Goal: Transaction & Acquisition: Purchase product/service

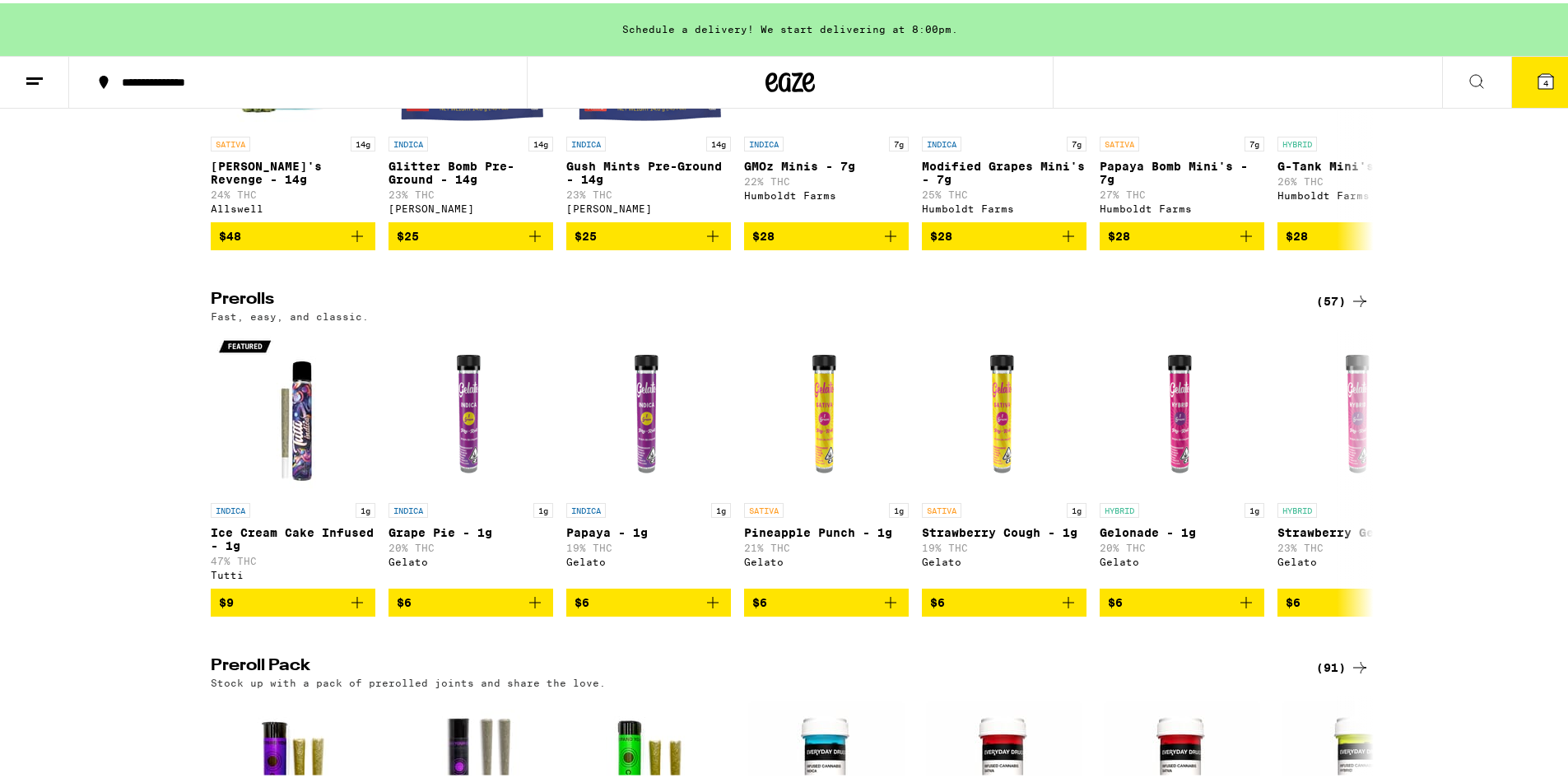
scroll to position [1152, 0]
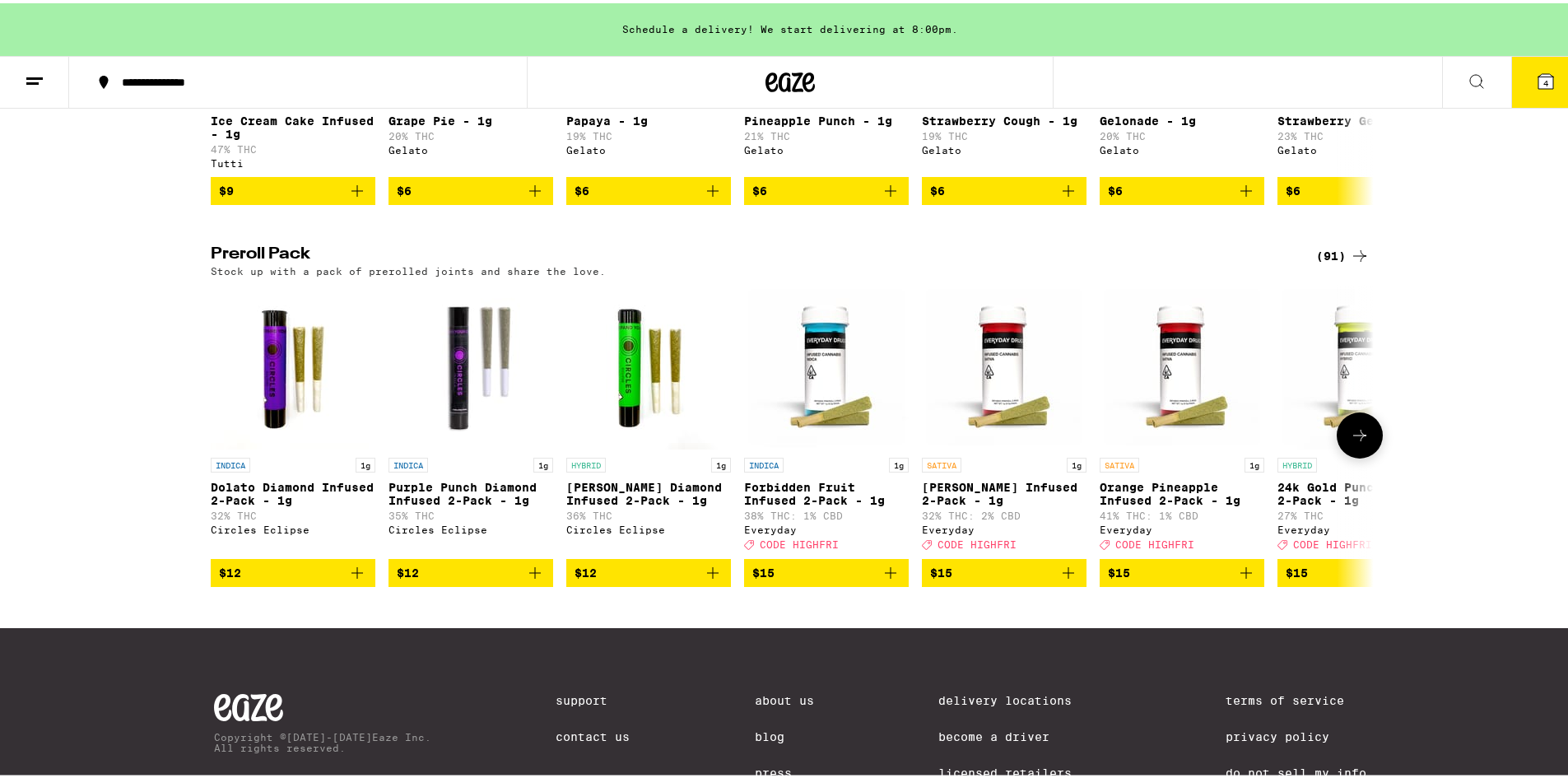
click at [1353, 438] on icon at bounding box center [1359, 432] width 13 height 12
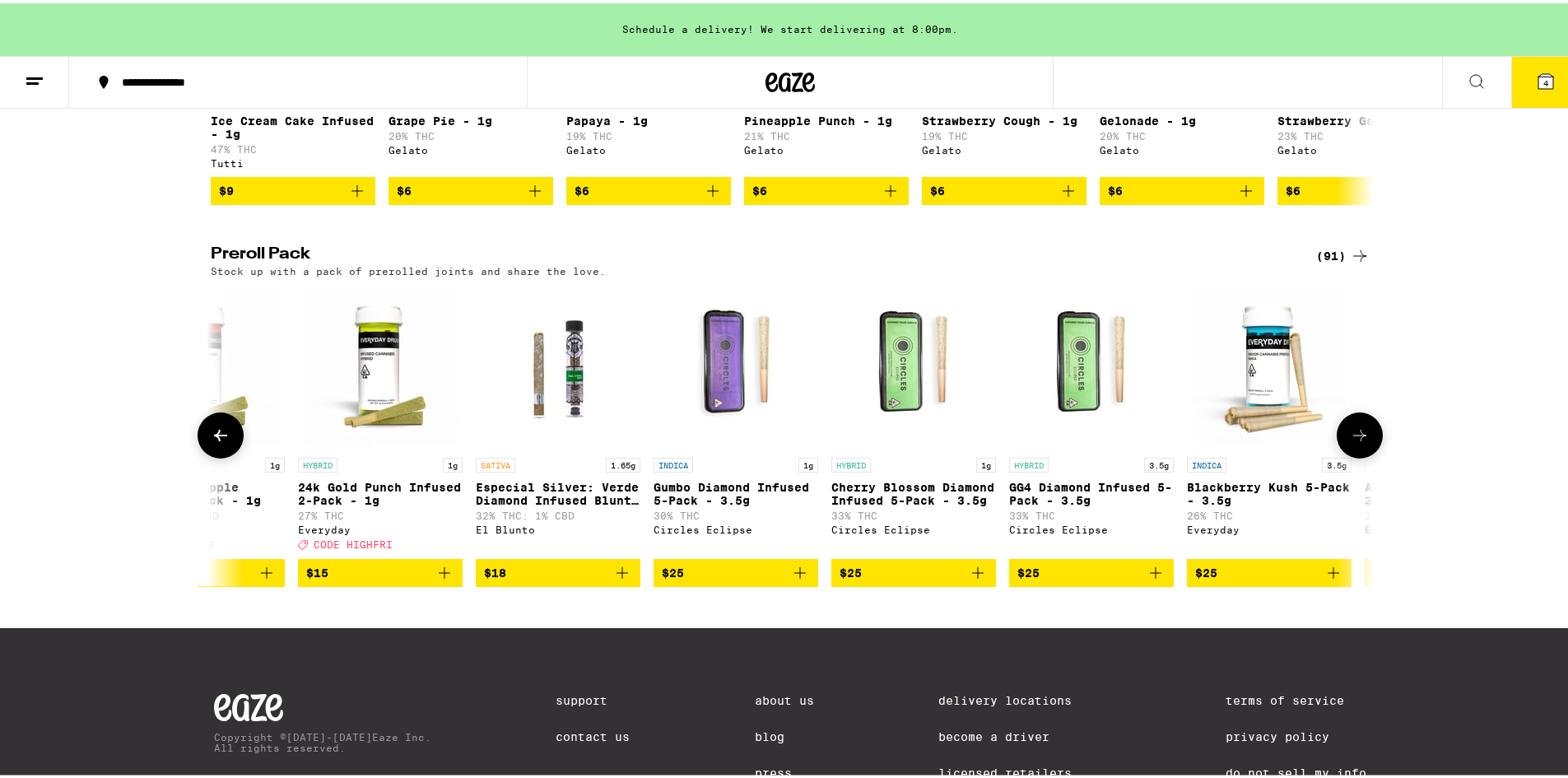
click at [1353, 438] on icon at bounding box center [1359, 432] width 13 height 12
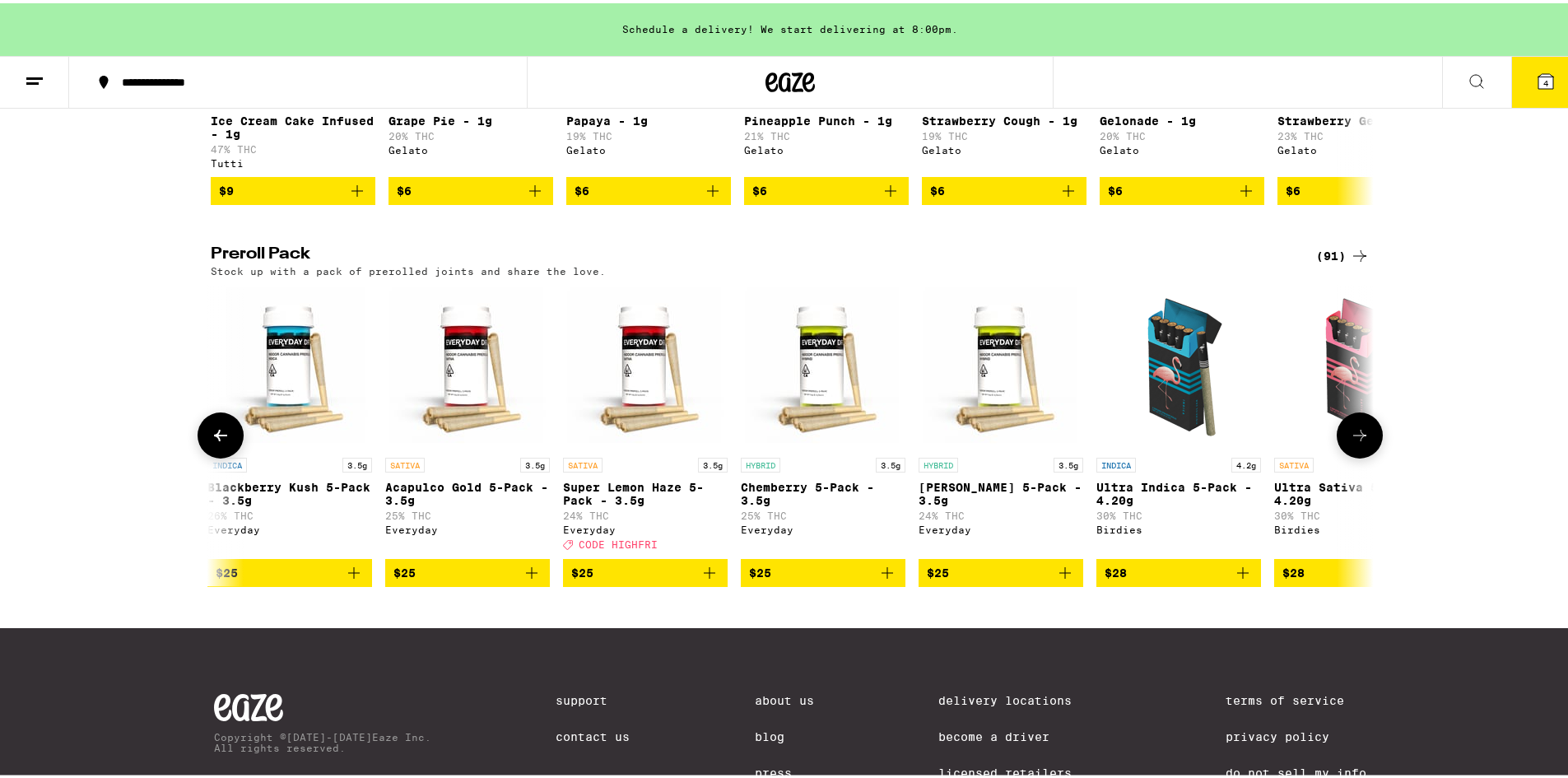
click at [1353, 442] on icon at bounding box center [1359, 433] width 20 height 20
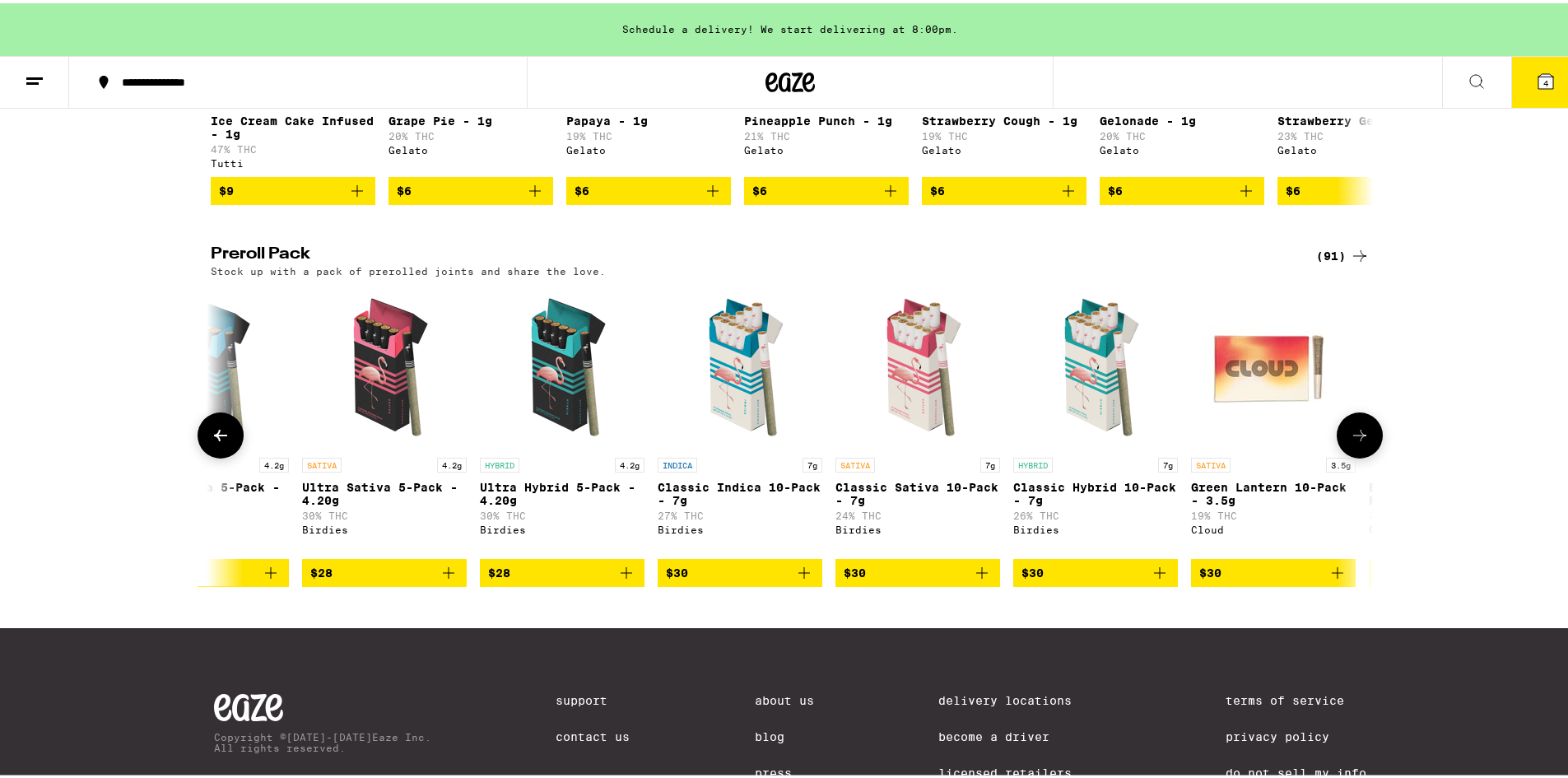
click at [1353, 442] on icon at bounding box center [1359, 433] width 20 height 20
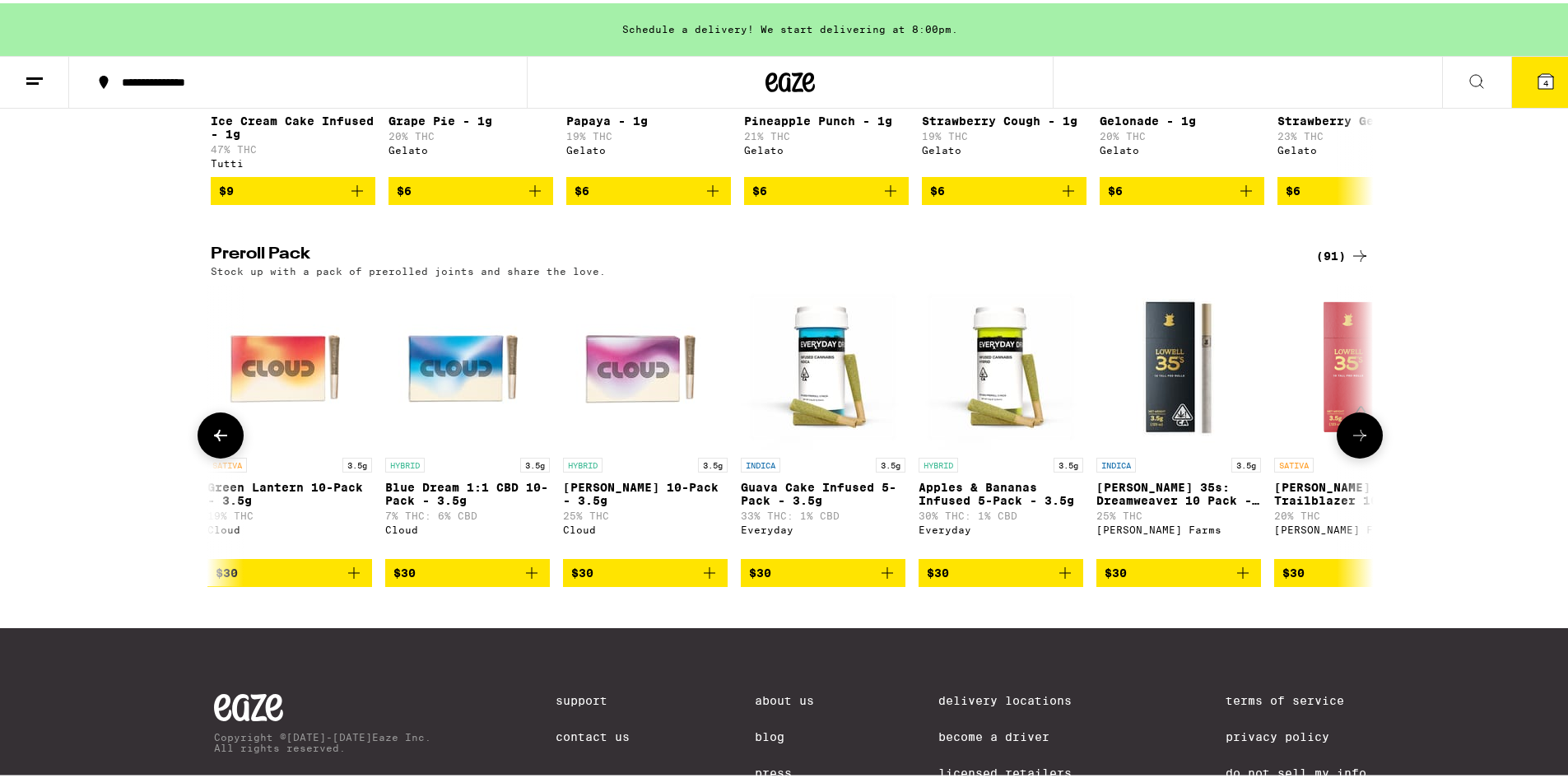
click at [1353, 442] on icon at bounding box center [1359, 433] width 20 height 20
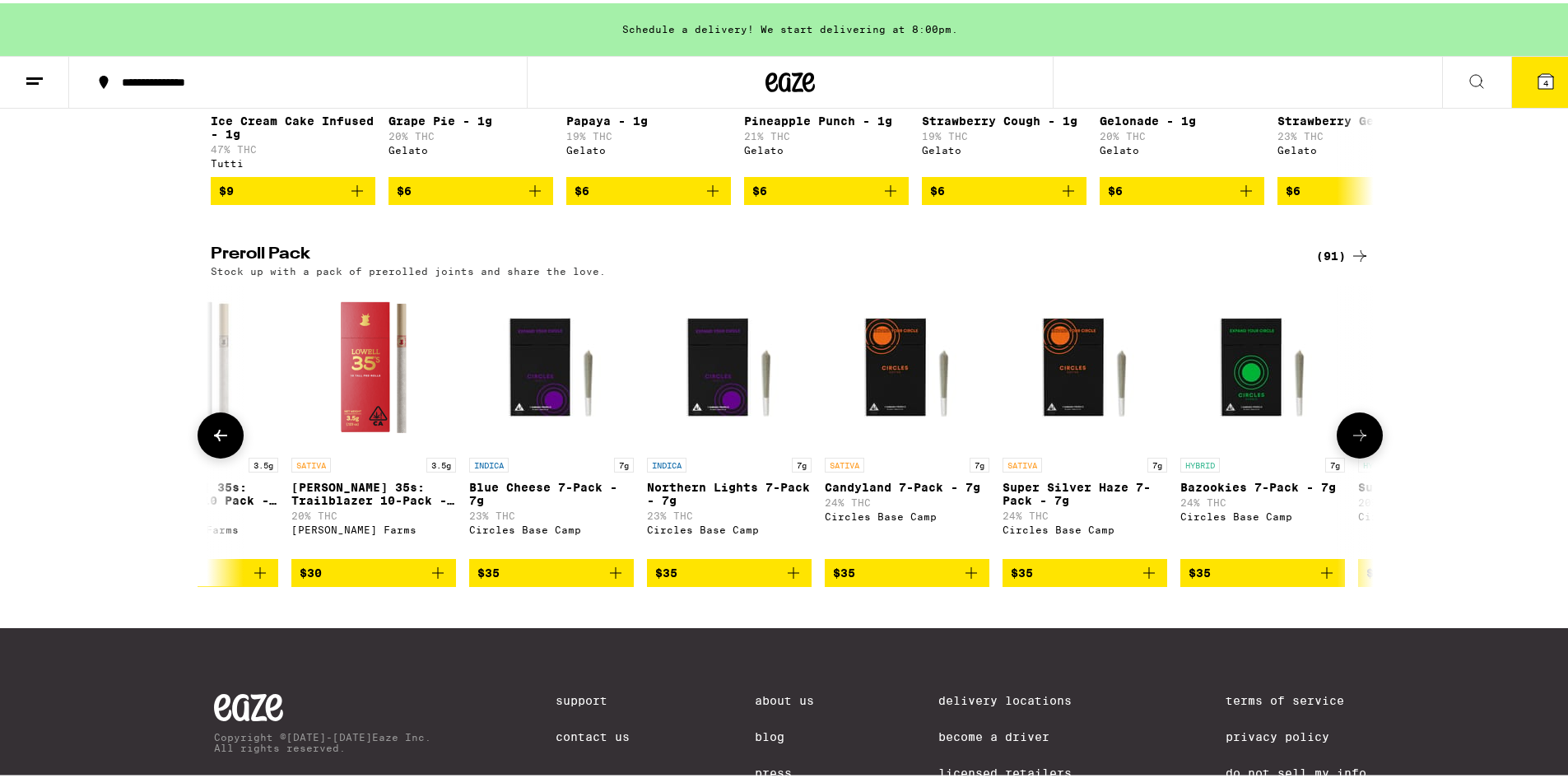
click at [1353, 442] on icon at bounding box center [1359, 433] width 20 height 20
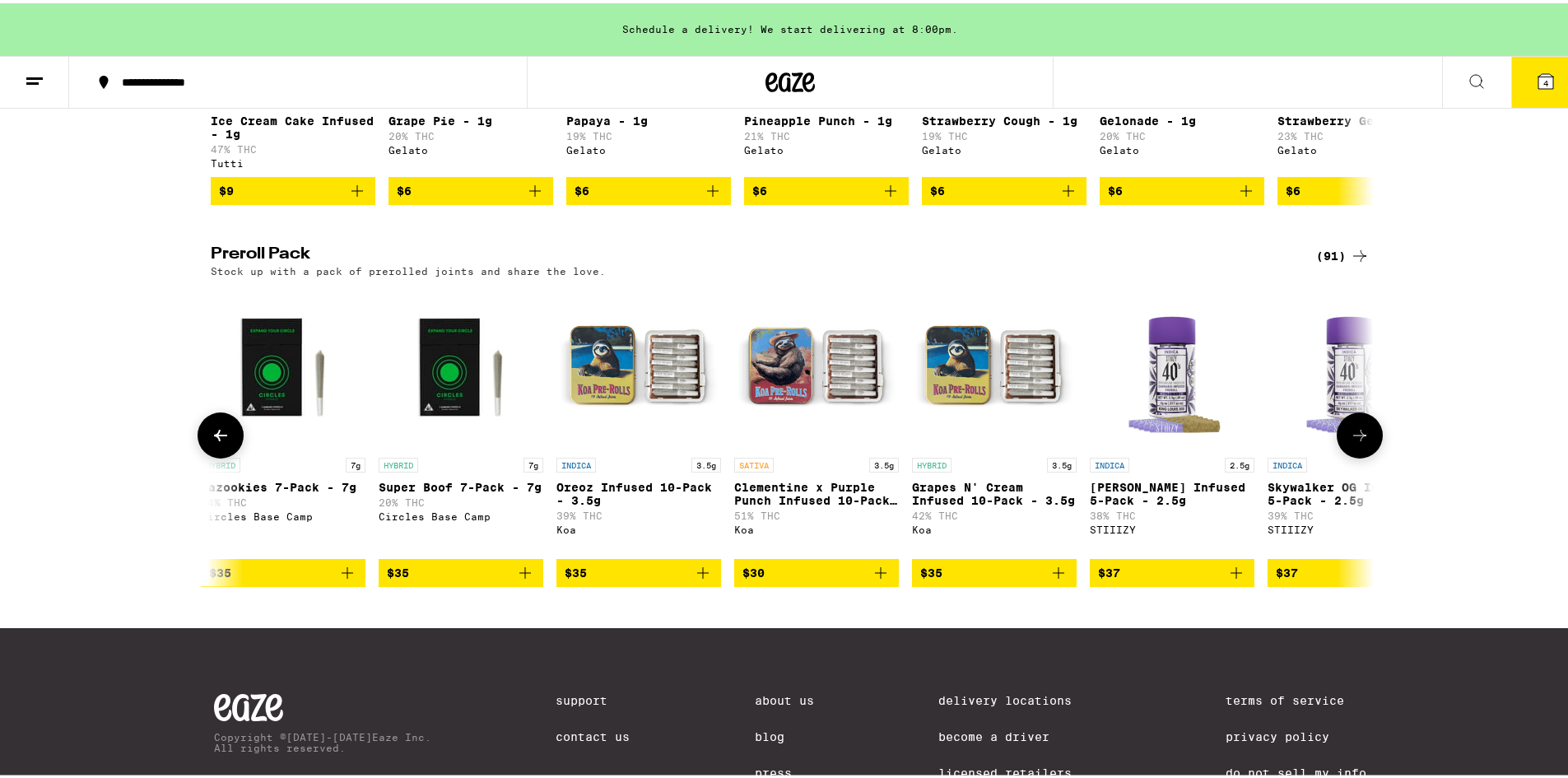
click at [1353, 442] on icon at bounding box center [1359, 433] width 20 height 20
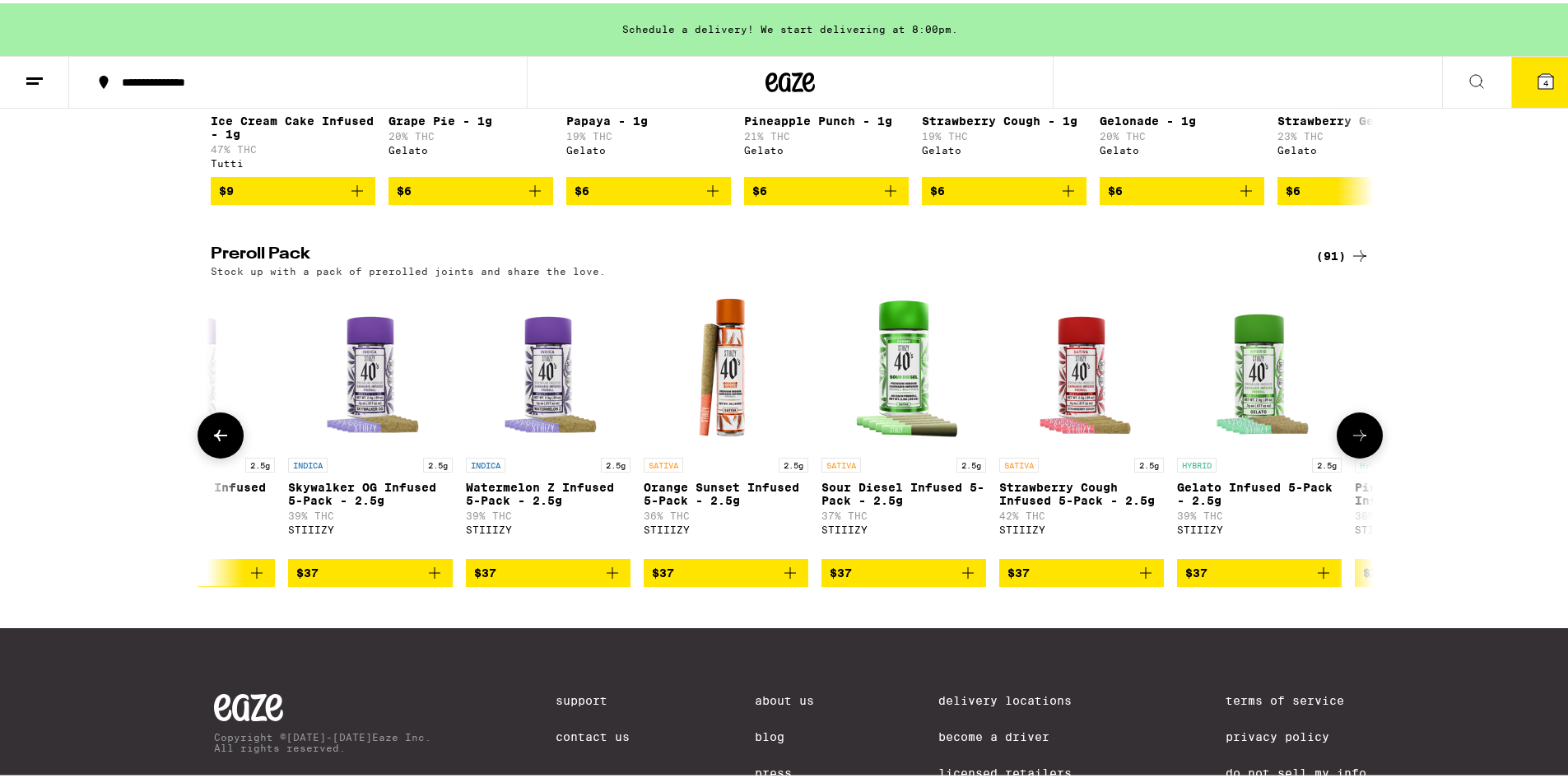
click at [1353, 442] on icon at bounding box center [1359, 433] width 20 height 20
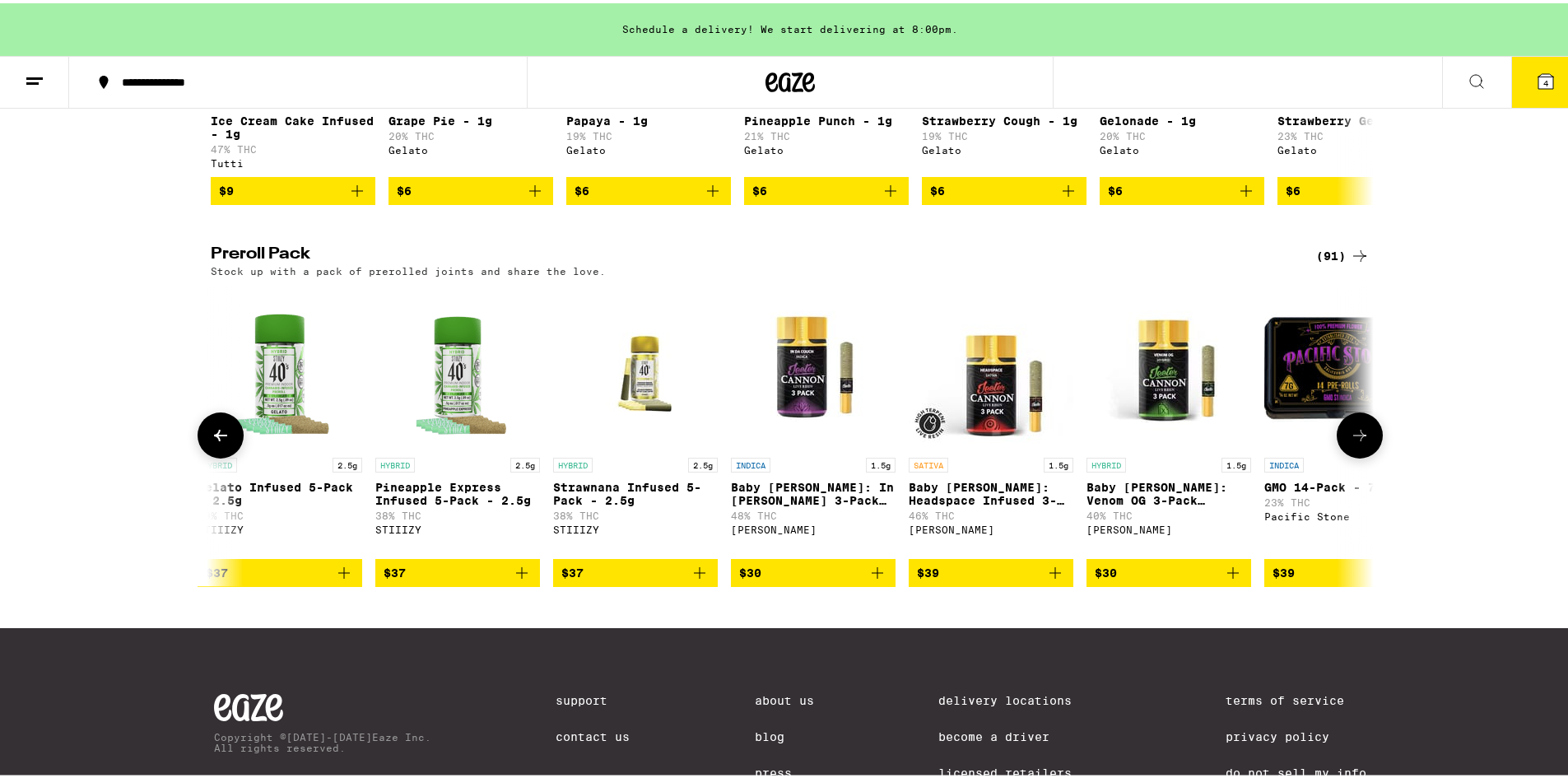
click at [1353, 442] on icon at bounding box center [1359, 433] width 20 height 20
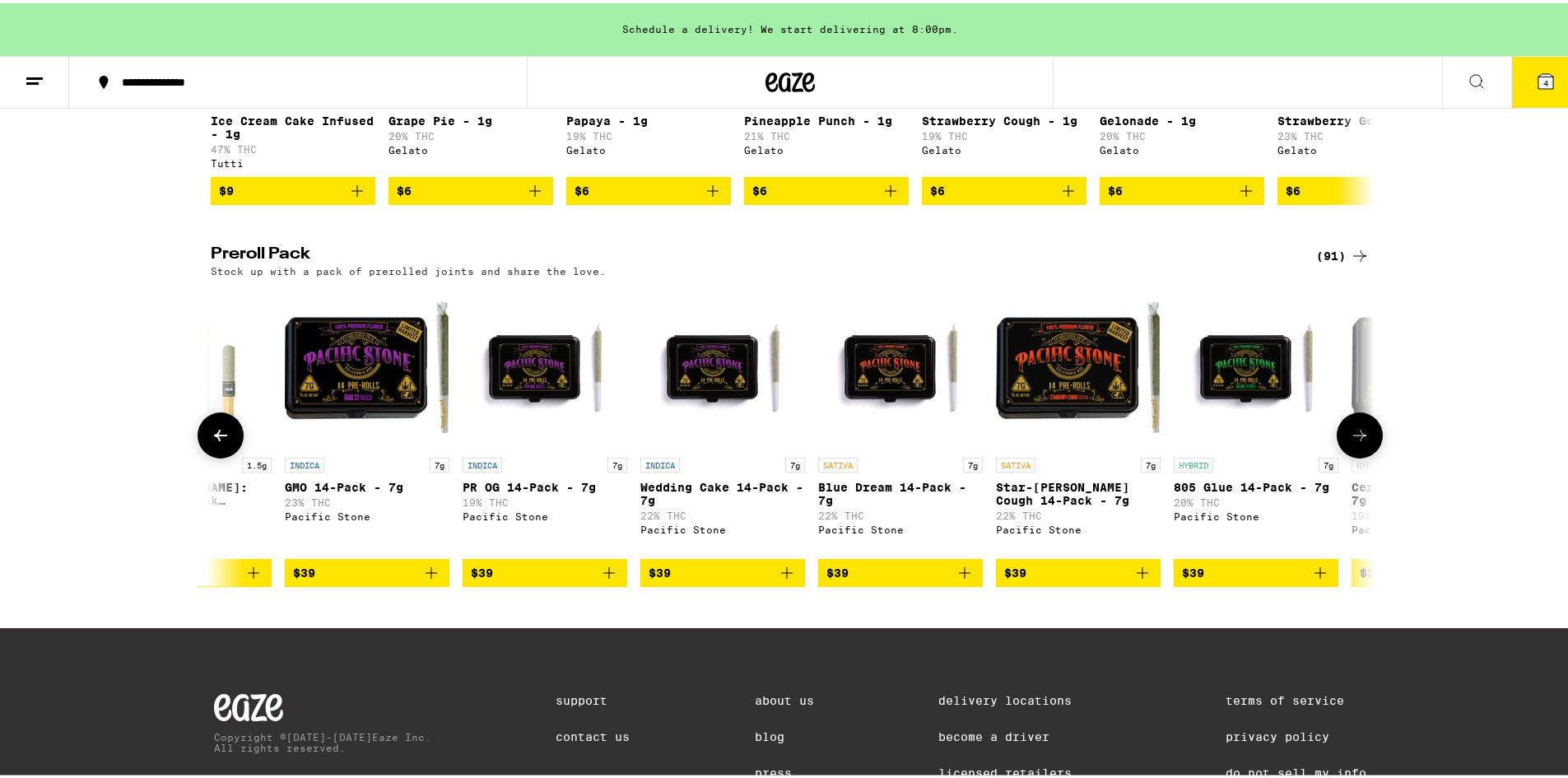
click at [1353, 442] on icon at bounding box center [1359, 433] width 20 height 20
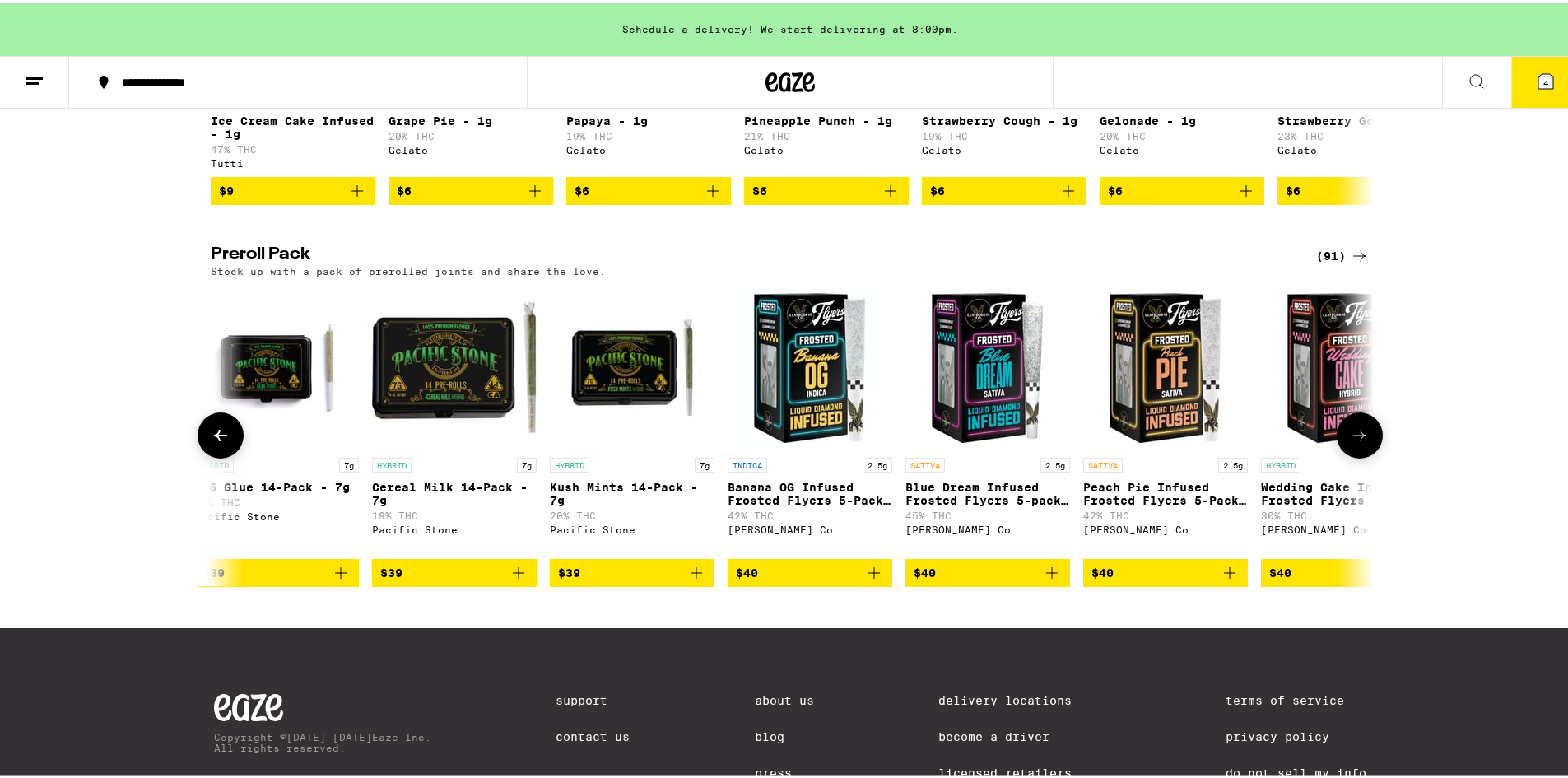
click at [1353, 442] on icon at bounding box center [1359, 433] width 20 height 20
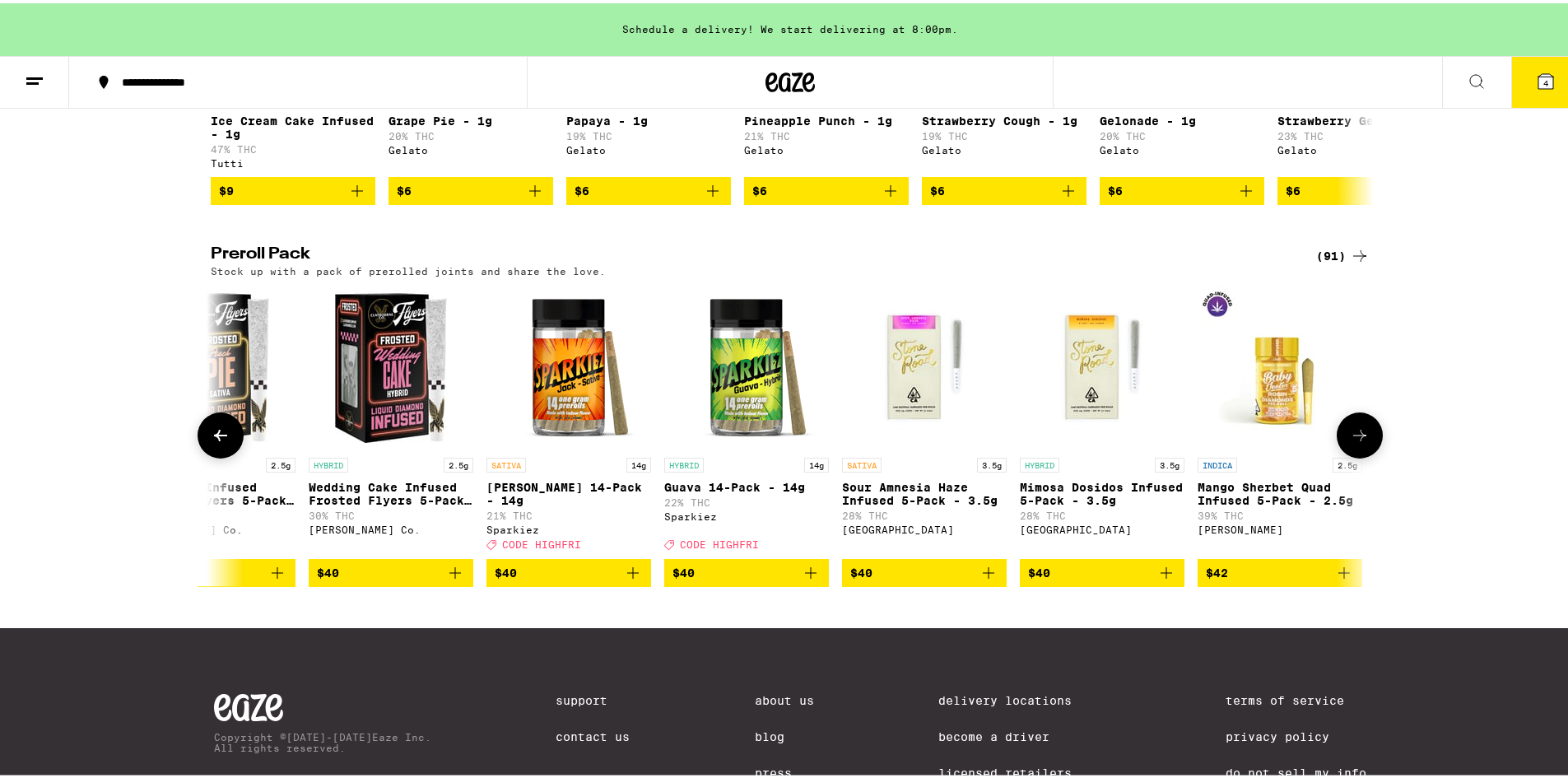
scroll to position [0, 10771]
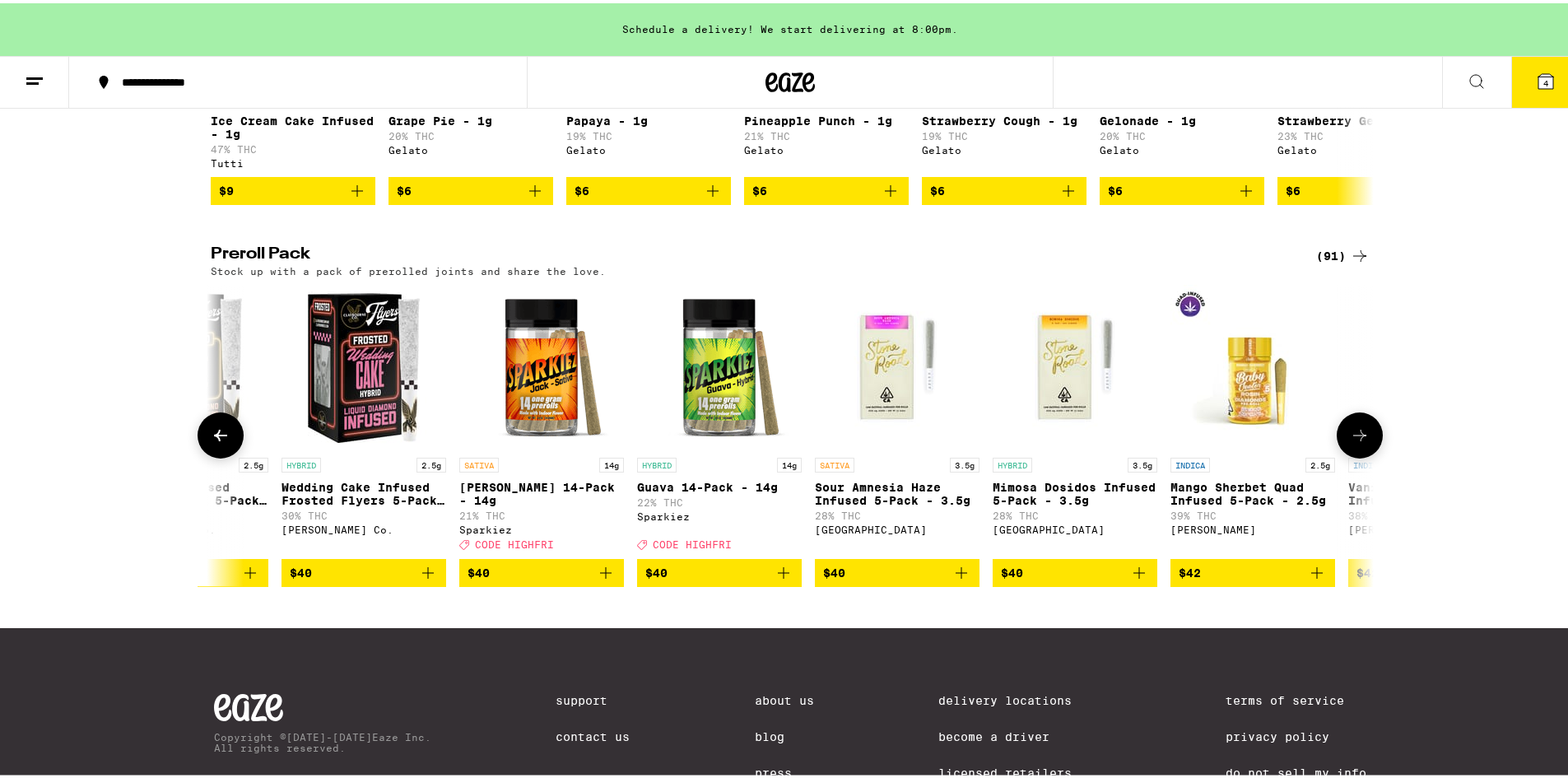
click at [1353, 442] on icon at bounding box center [1359, 433] width 20 height 20
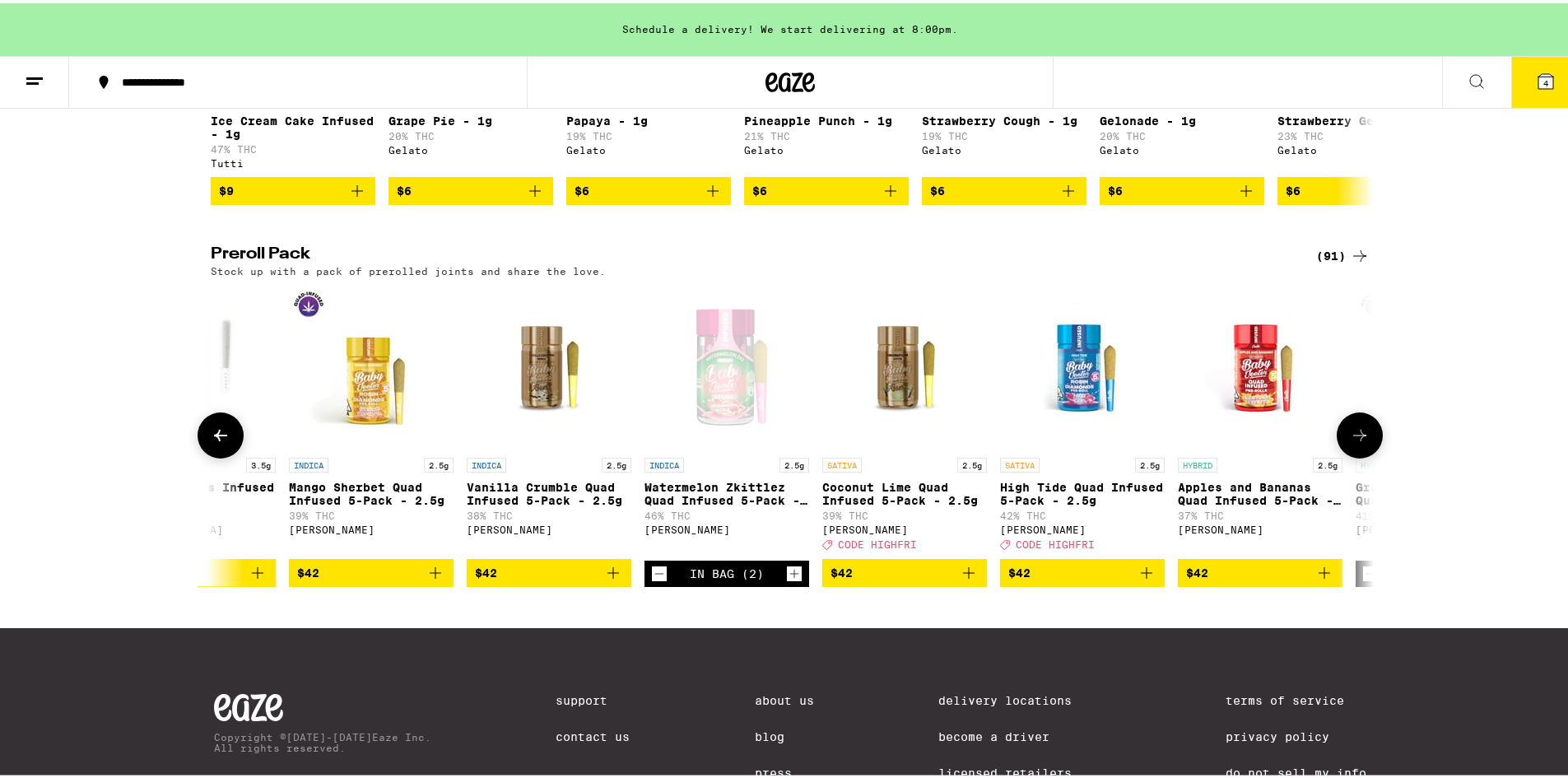
scroll to position [0, 11751]
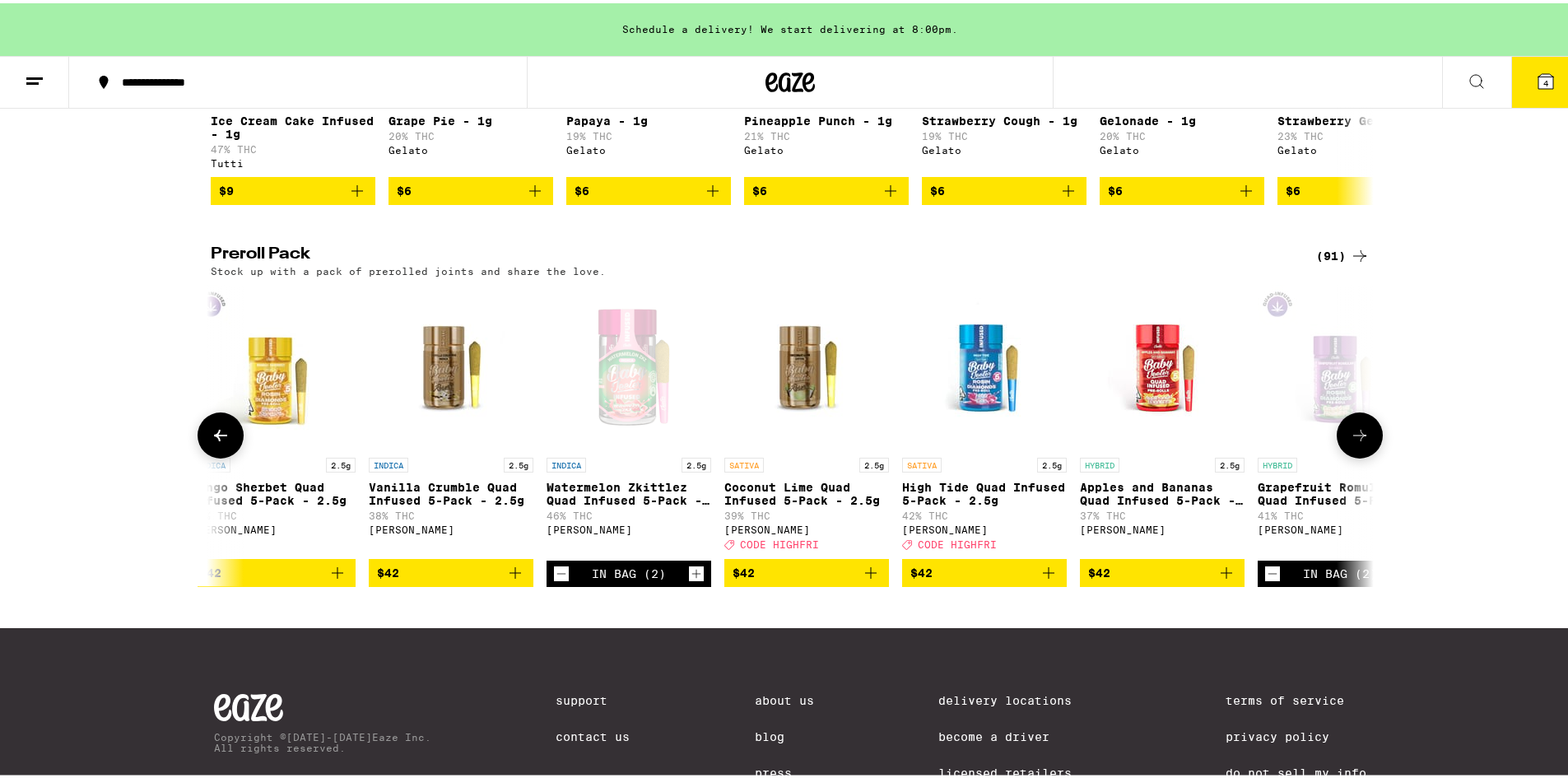
click at [1349, 442] on icon at bounding box center [1359, 433] width 20 height 20
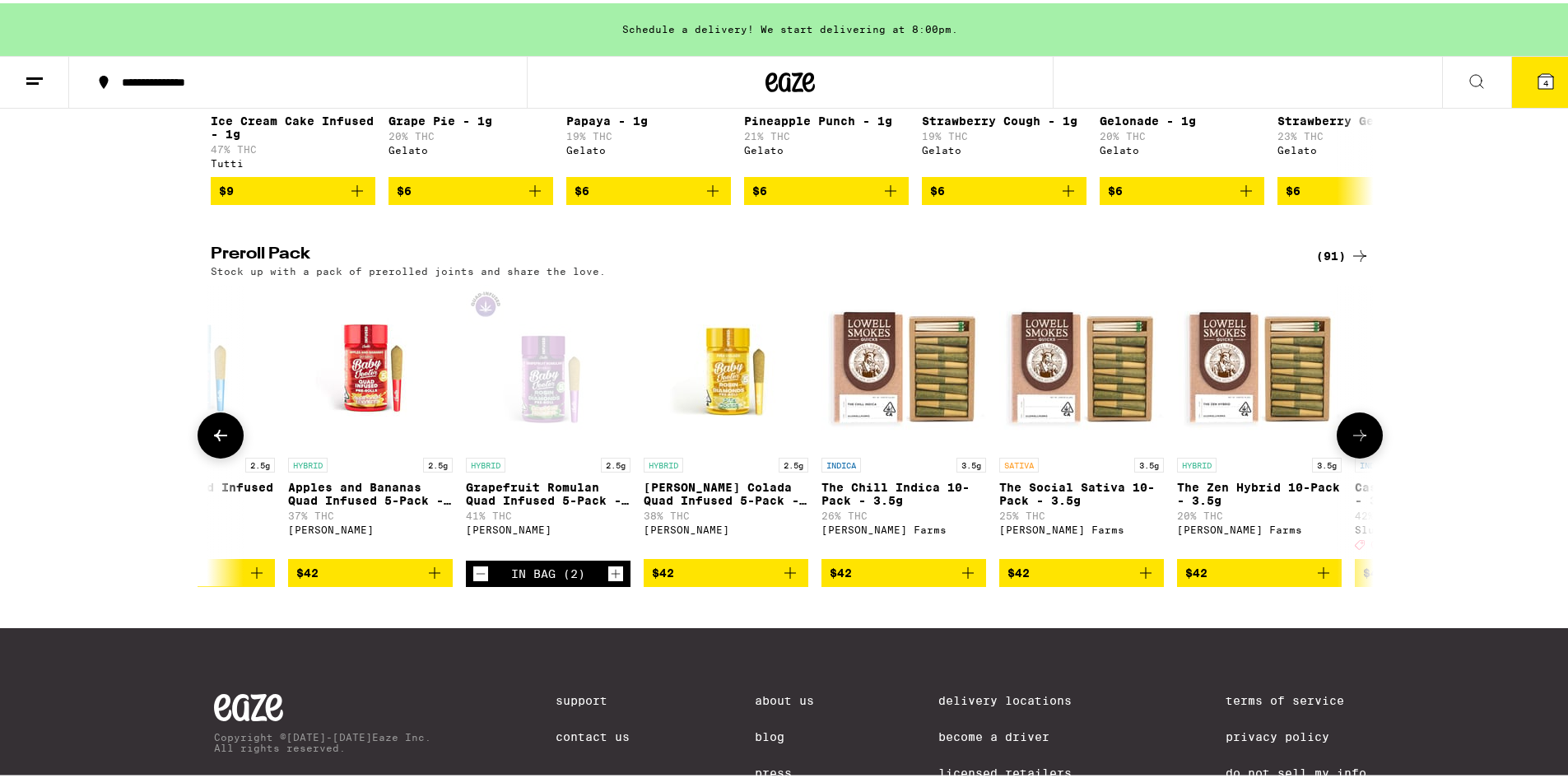
scroll to position [0, 12731]
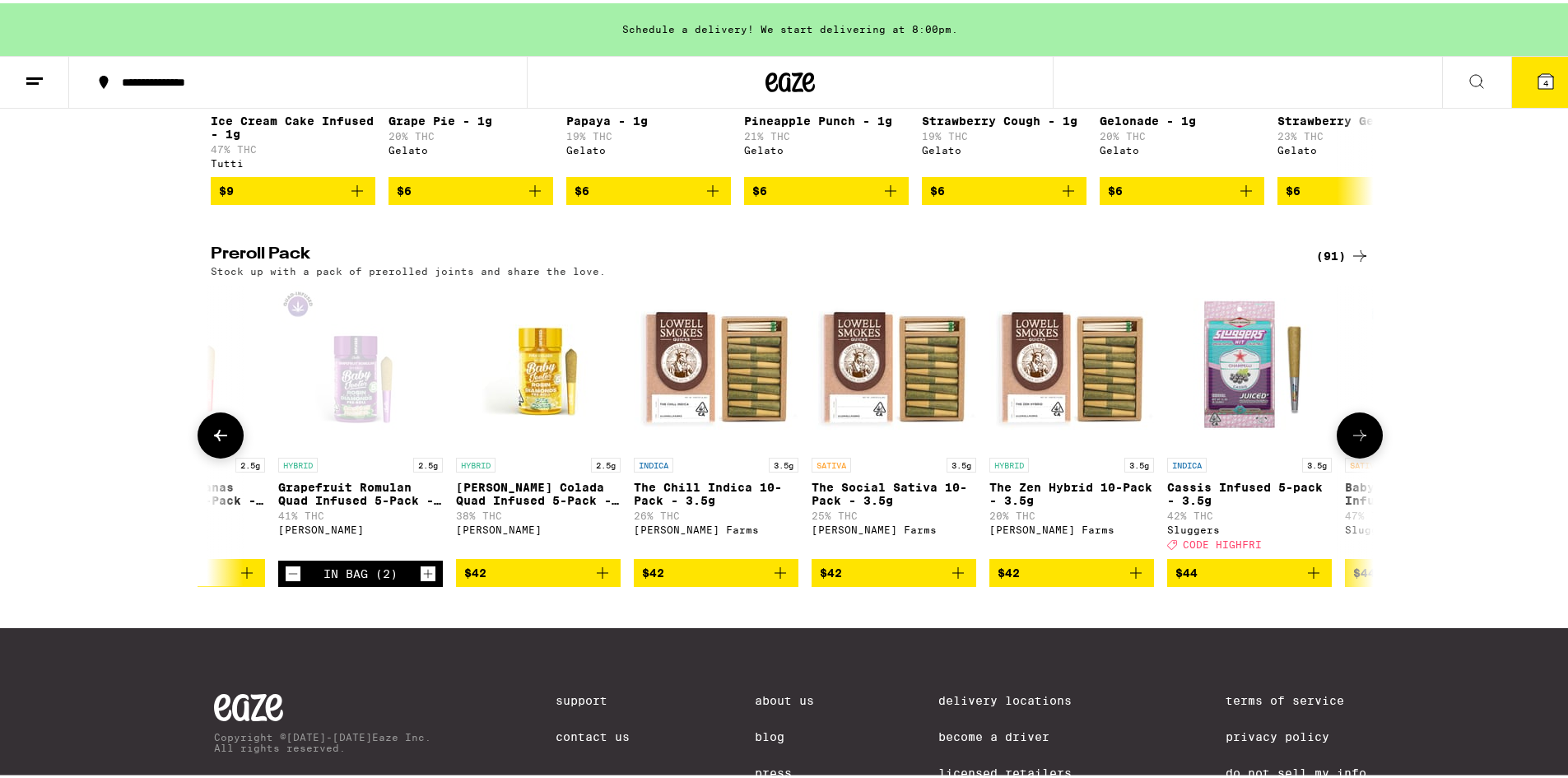
click at [215, 442] on icon at bounding box center [221, 433] width 20 height 20
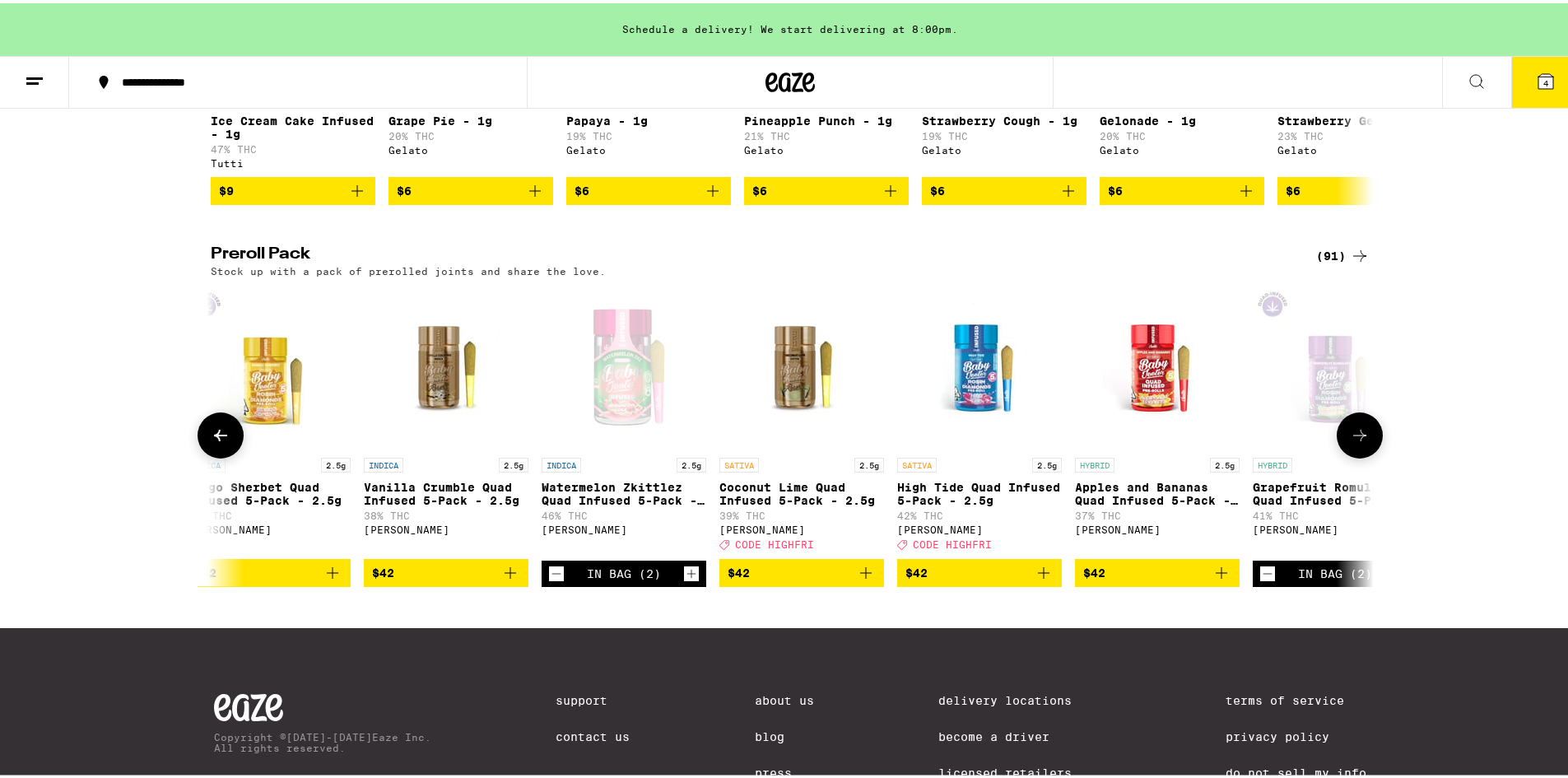
scroll to position [0, 11751]
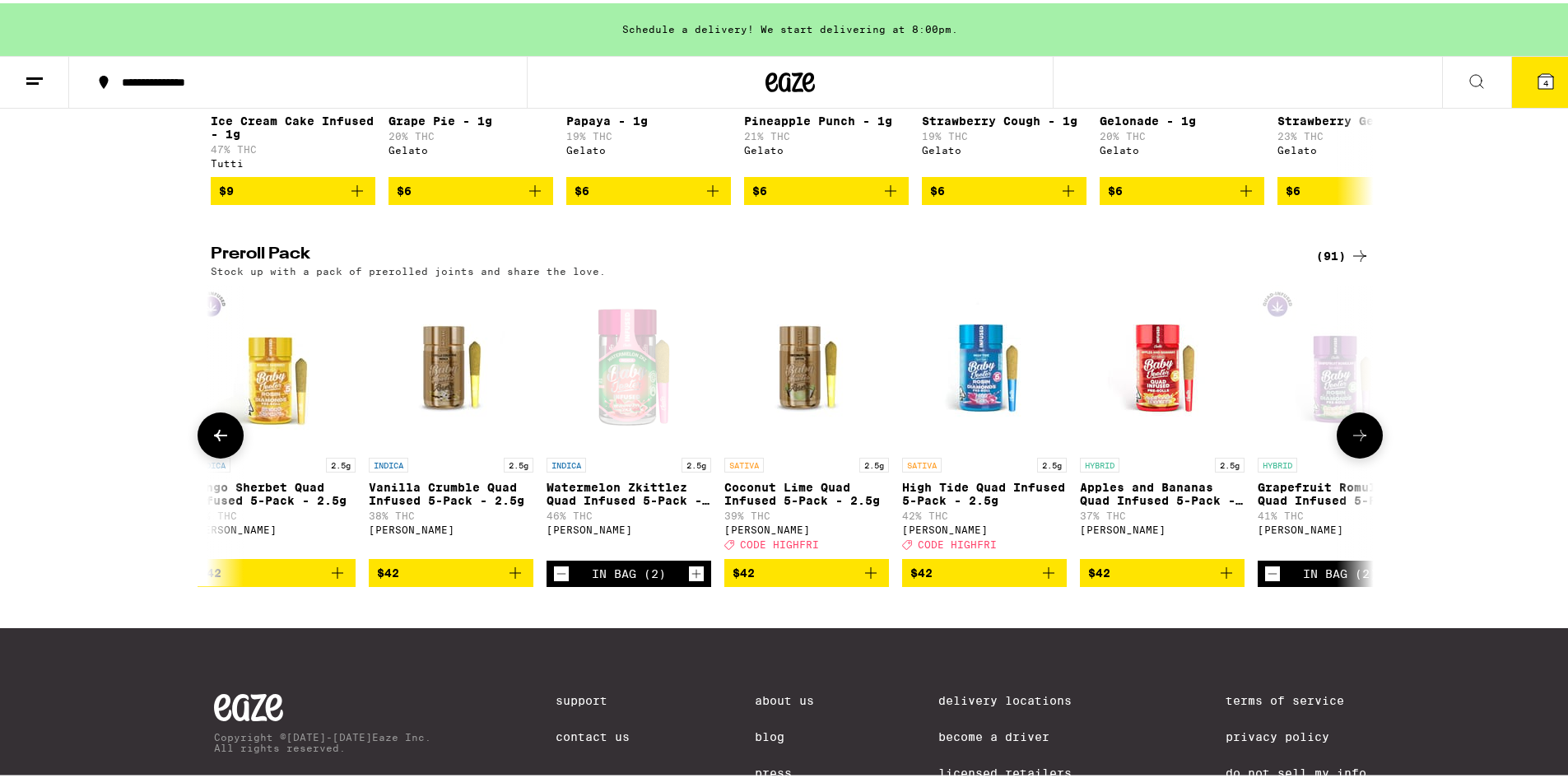
click at [1258, 583] on div "In Bag (2)" at bounding box center [1339, 570] width 164 height 26
click at [1269, 581] on icon "Decrement" at bounding box center [1272, 571] width 15 height 20
click at [546, 583] on div "In Bag (2)" at bounding box center [628, 570] width 164 height 26
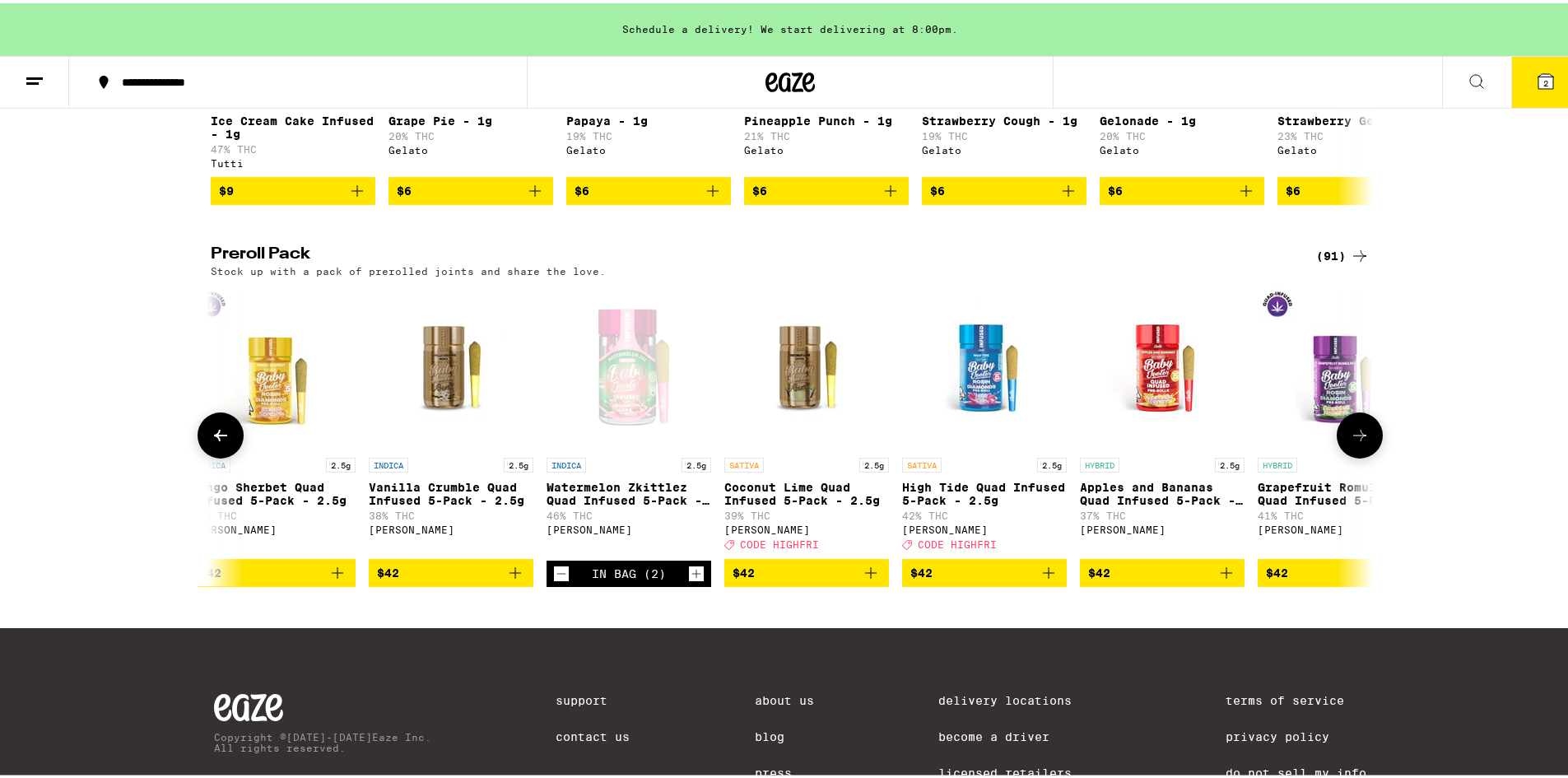
click at [560, 581] on icon "Decrement" at bounding box center [561, 571] width 15 height 20
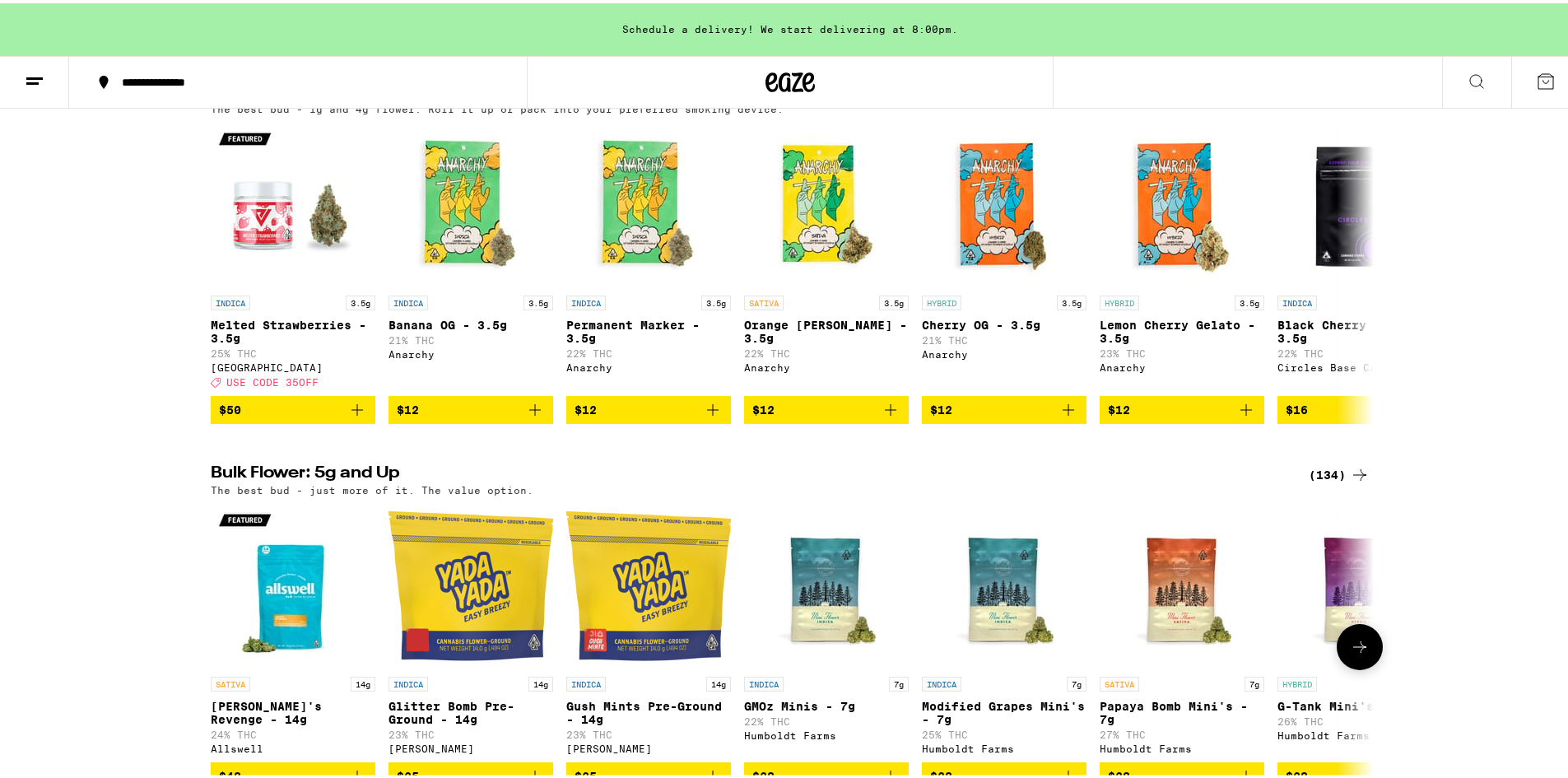
scroll to position [0, 0]
